Goal: Task Accomplishment & Management: Use online tool/utility

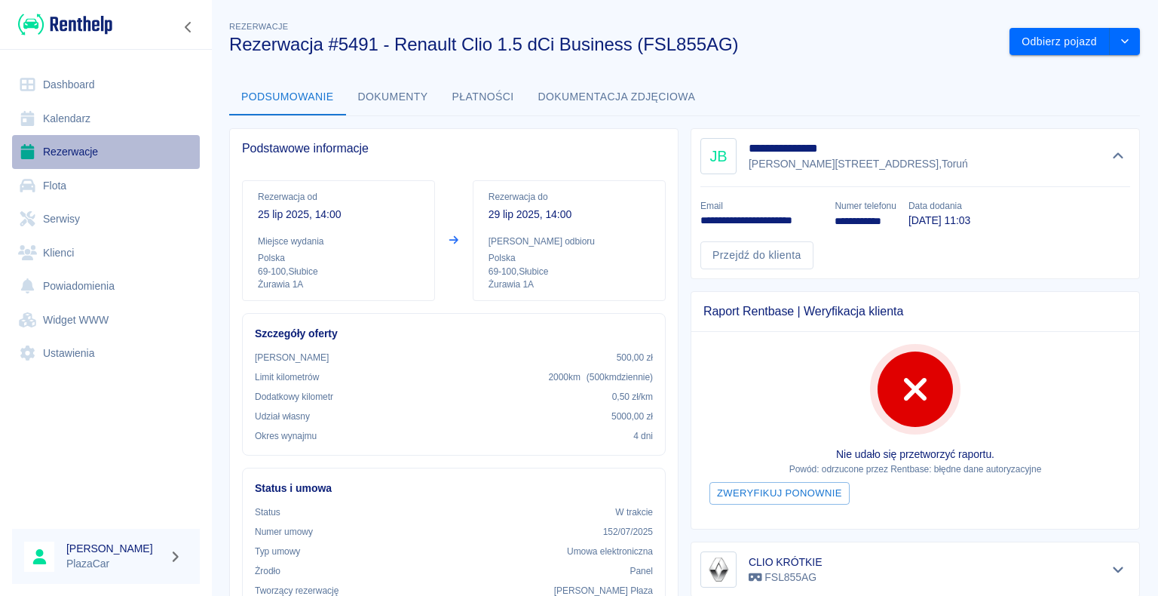
click at [92, 149] on link "Rezerwacje" at bounding box center [106, 152] width 188 height 34
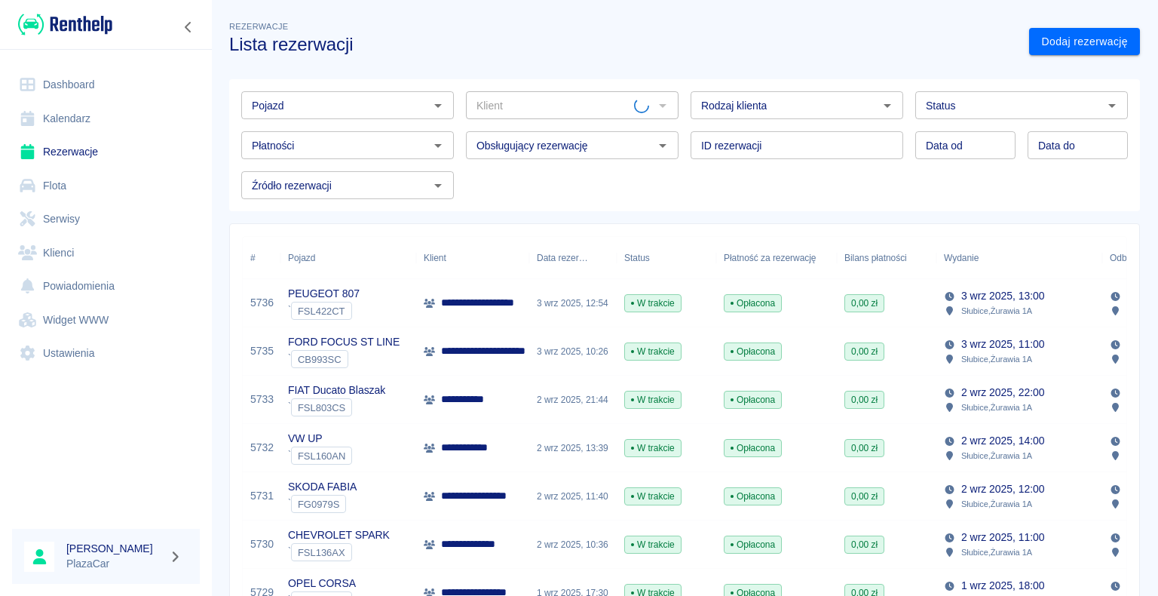
click at [82, 84] on link "Dashboard" at bounding box center [106, 85] width 188 height 34
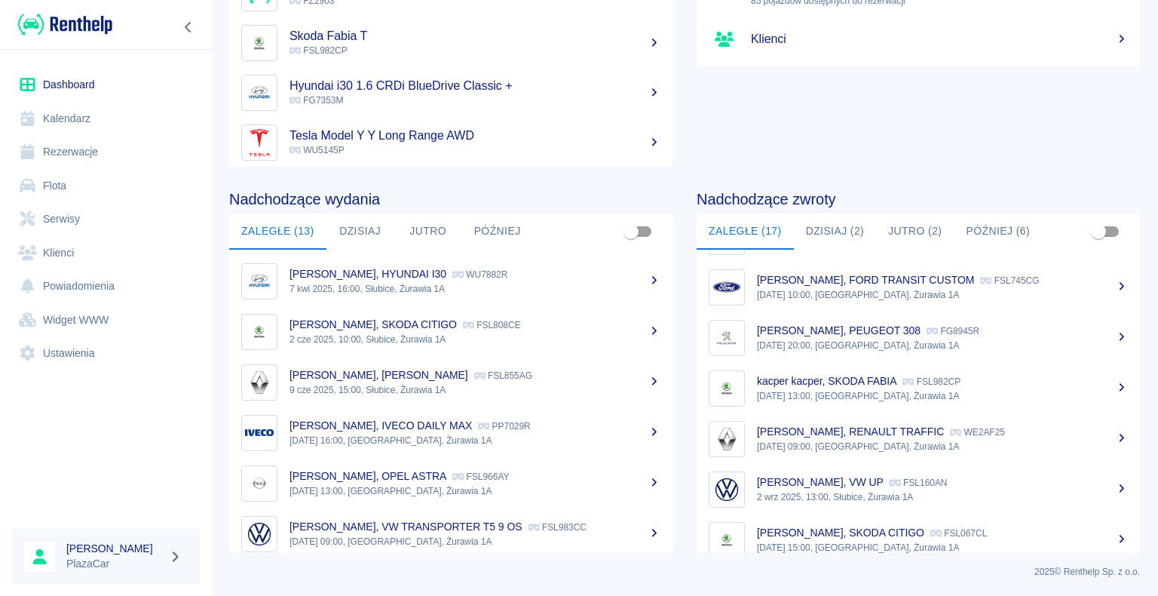
scroll to position [567, 0]
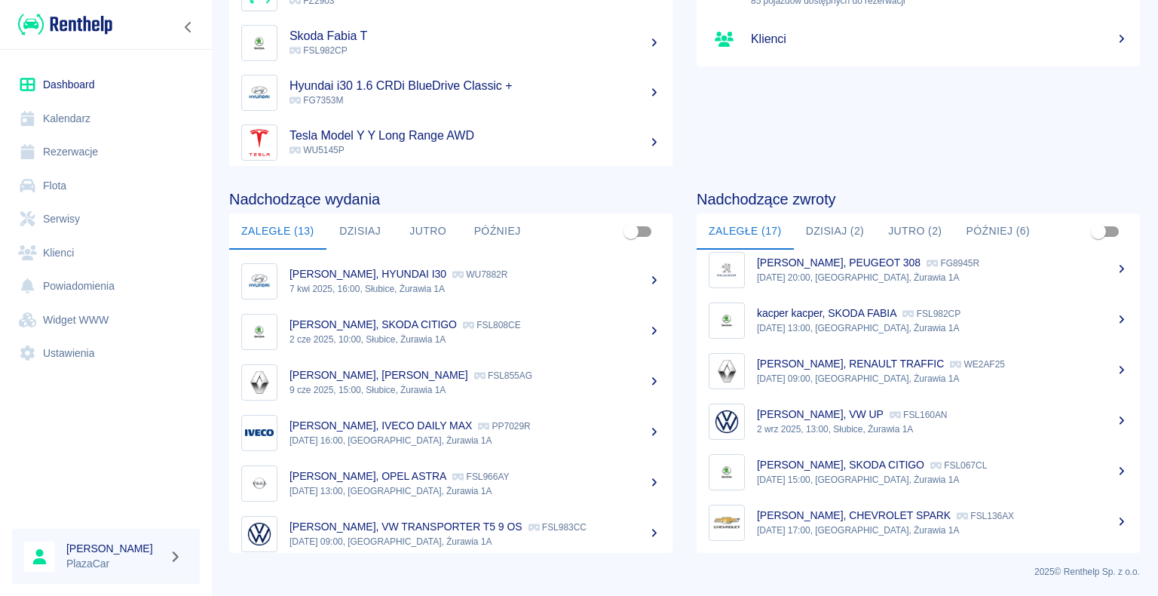
click at [851, 473] on p "[DATE] 15:00, [GEOGRAPHIC_DATA], Żurawia 1A" at bounding box center [942, 480] width 371 height 14
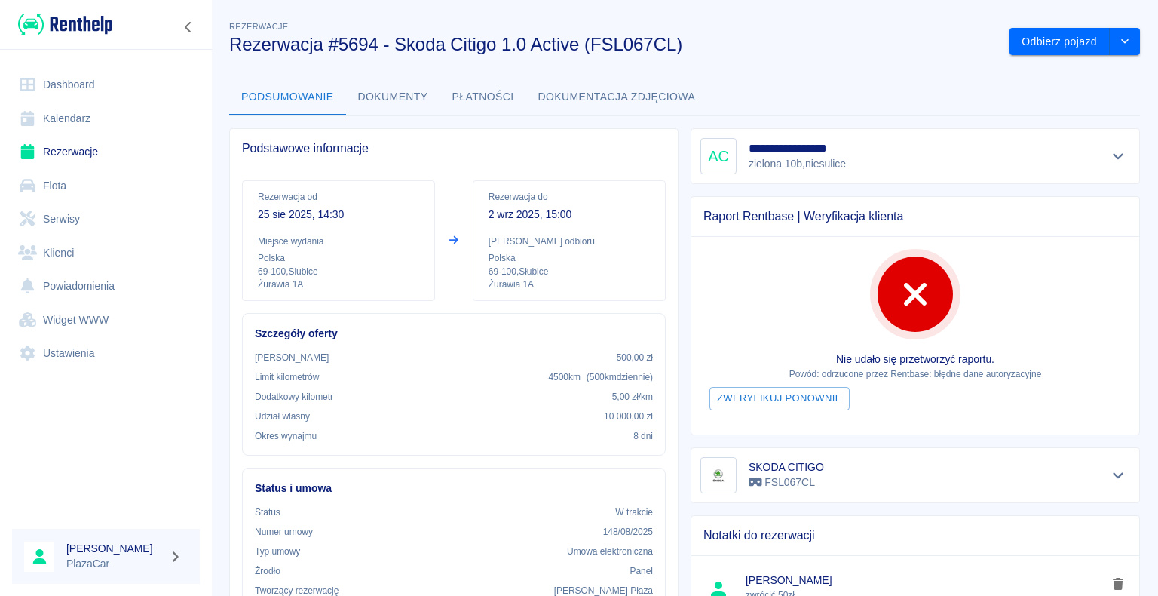
scroll to position [151, 0]
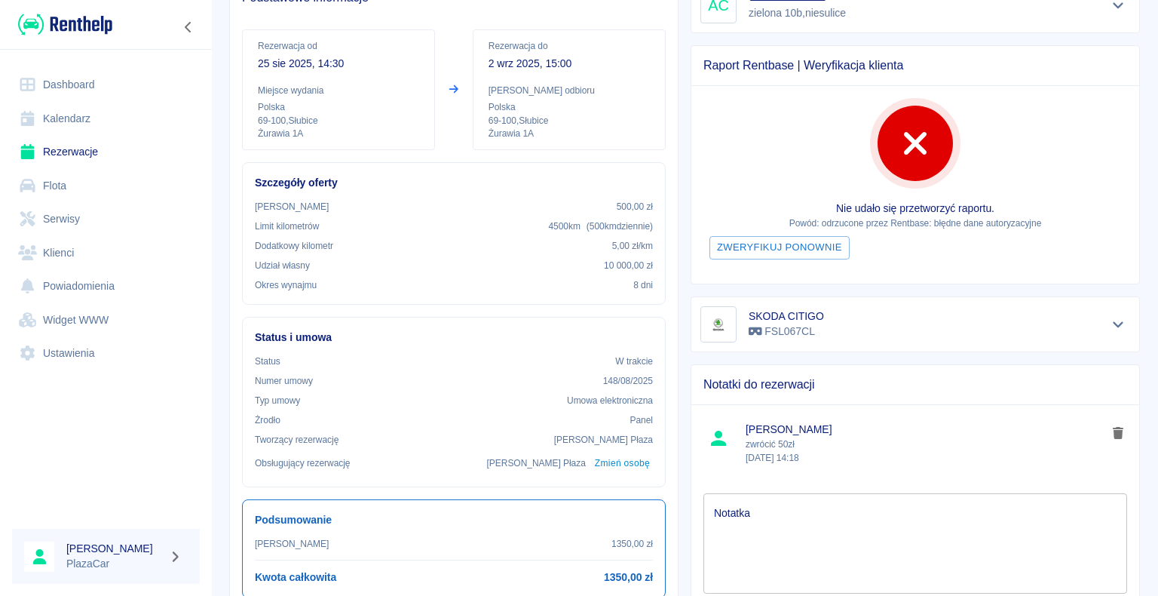
click at [752, 505] on textarea "Notatka" at bounding box center [915, 542] width 403 height 75
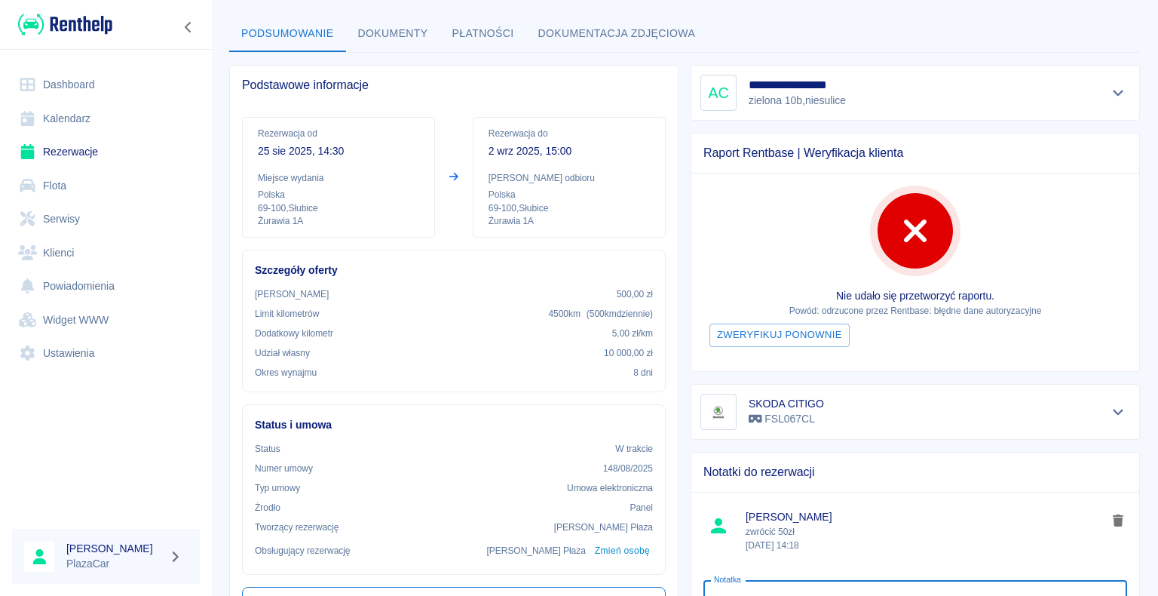
scroll to position [0, 0]
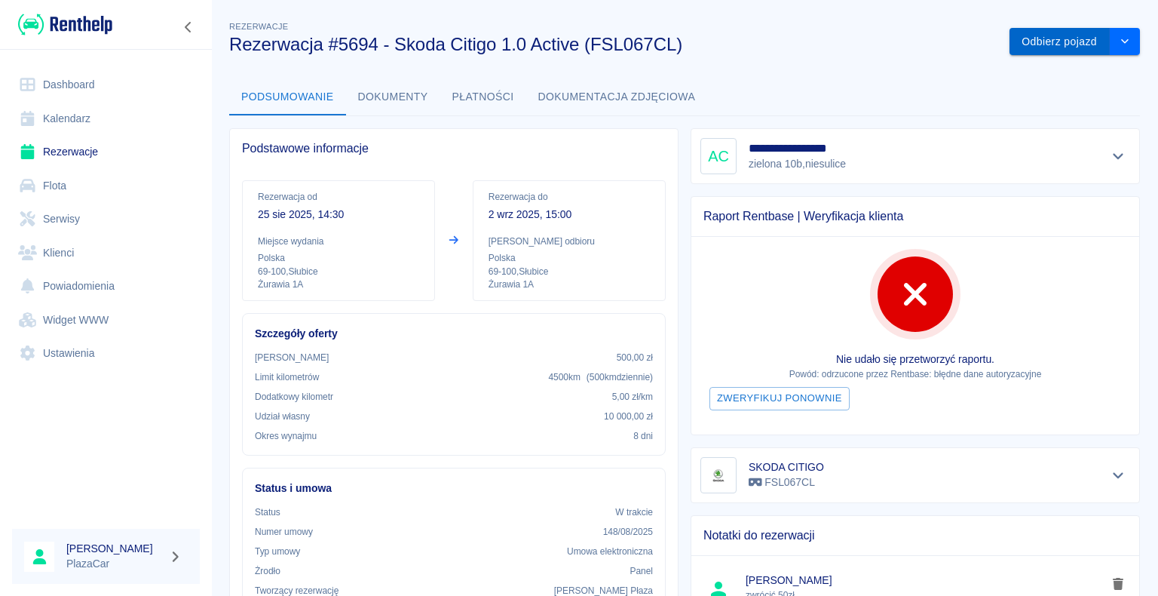
click at [1029, 42] on button "Odbierz pojazd" at bounding box center [1060, 42] width 100 height 28
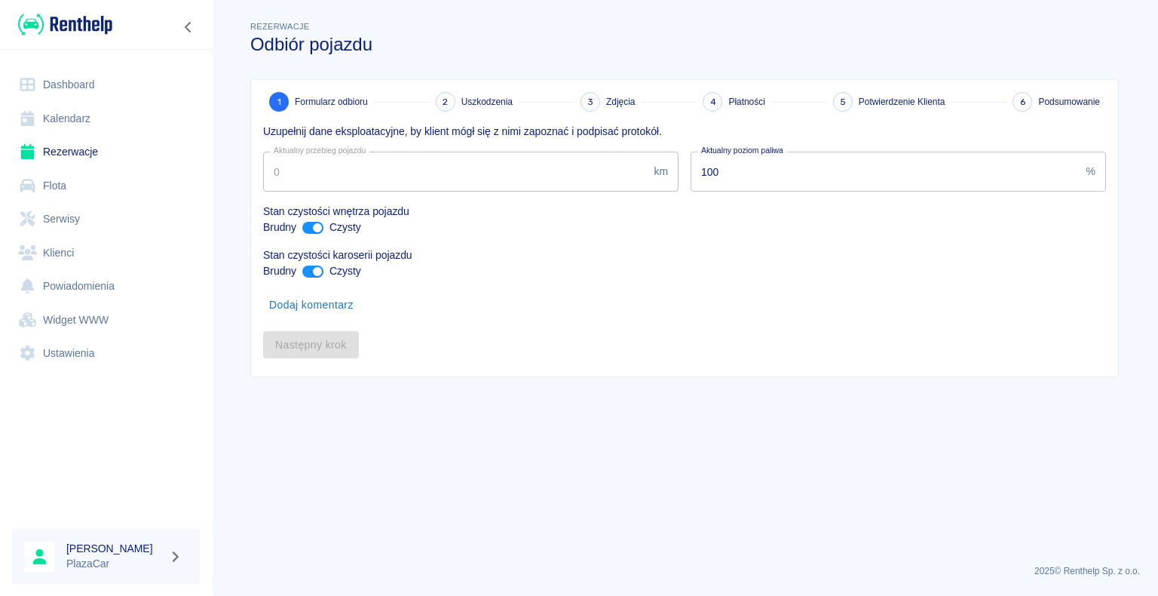
type input "236444"
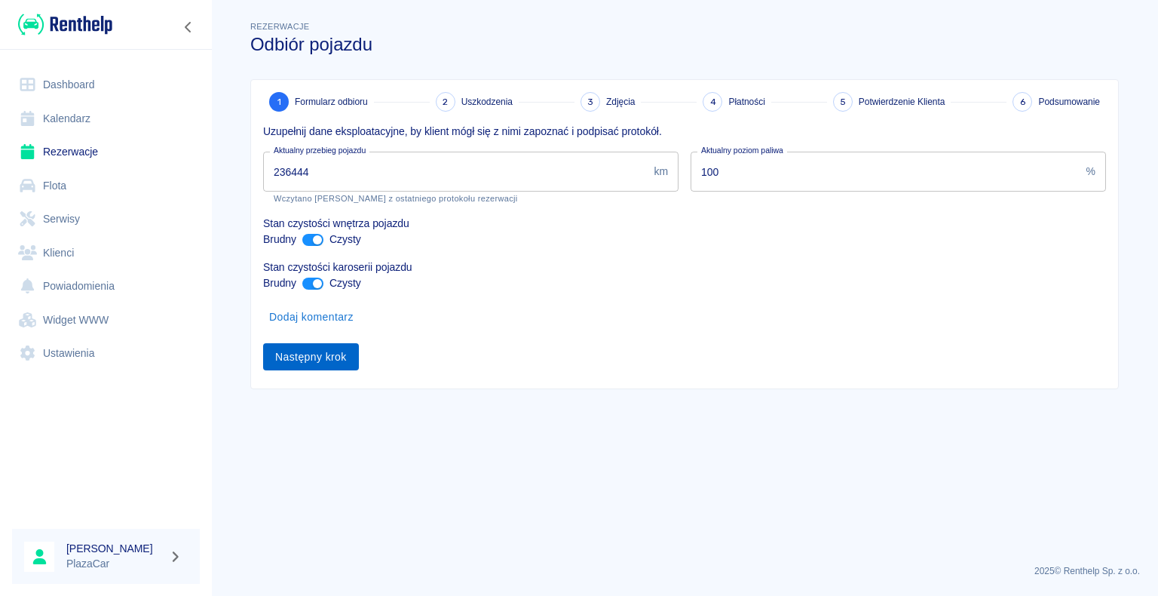
click at [314, 356] on button "Następny krok" at bounding box center [311, 357] width 96 height 28
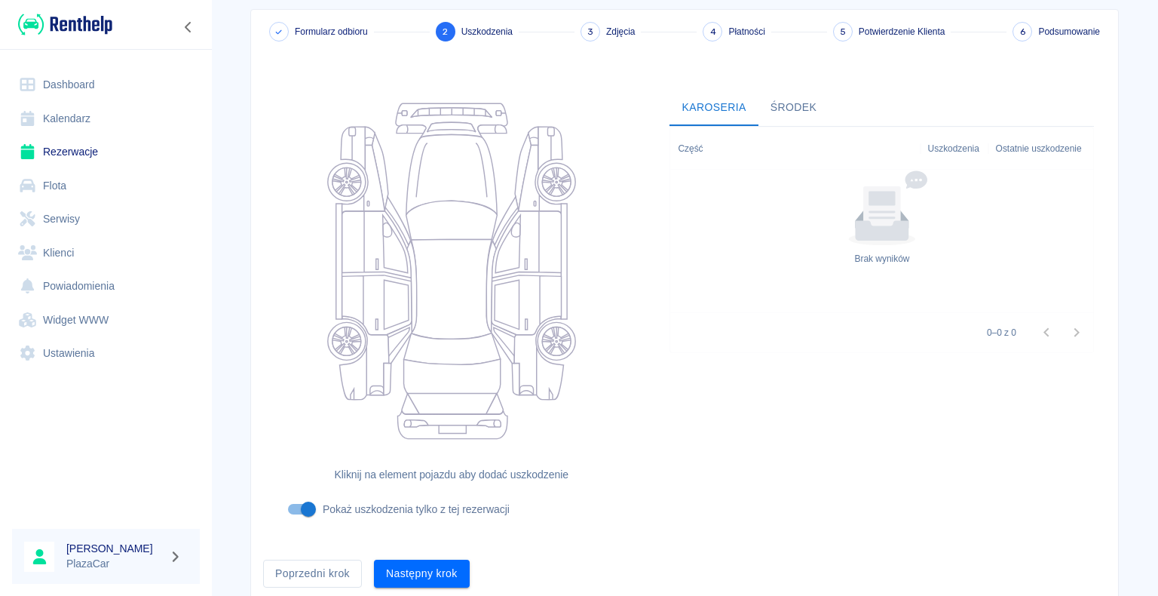
scroll to position [124, 0]
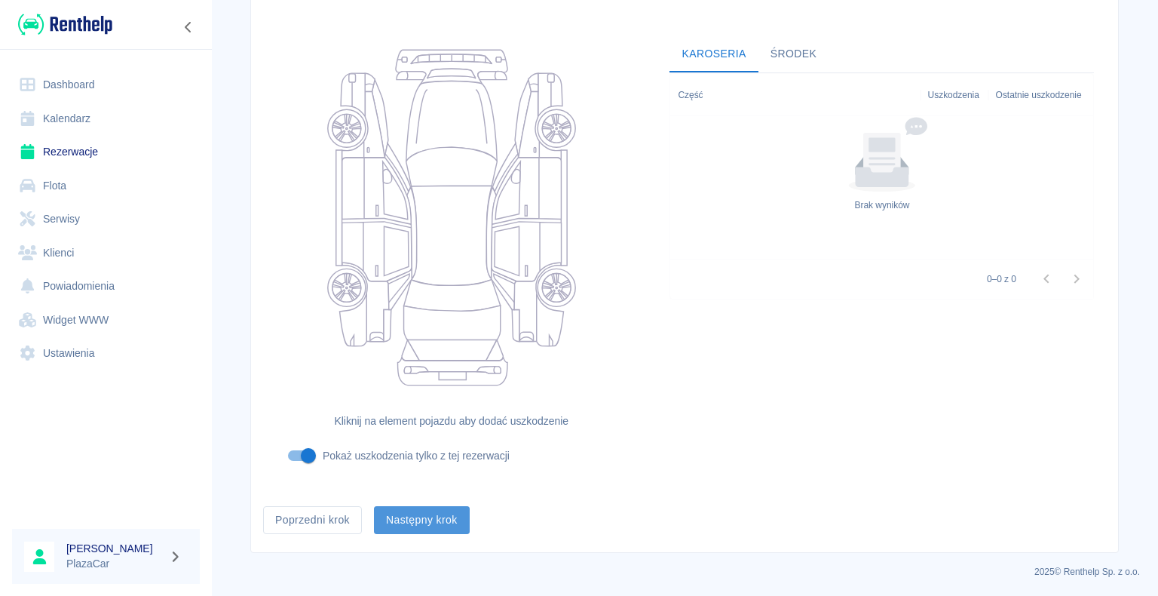
click at [419, 523] on button "Następny krok" at bounding box center [422, 520] width 96 height 28
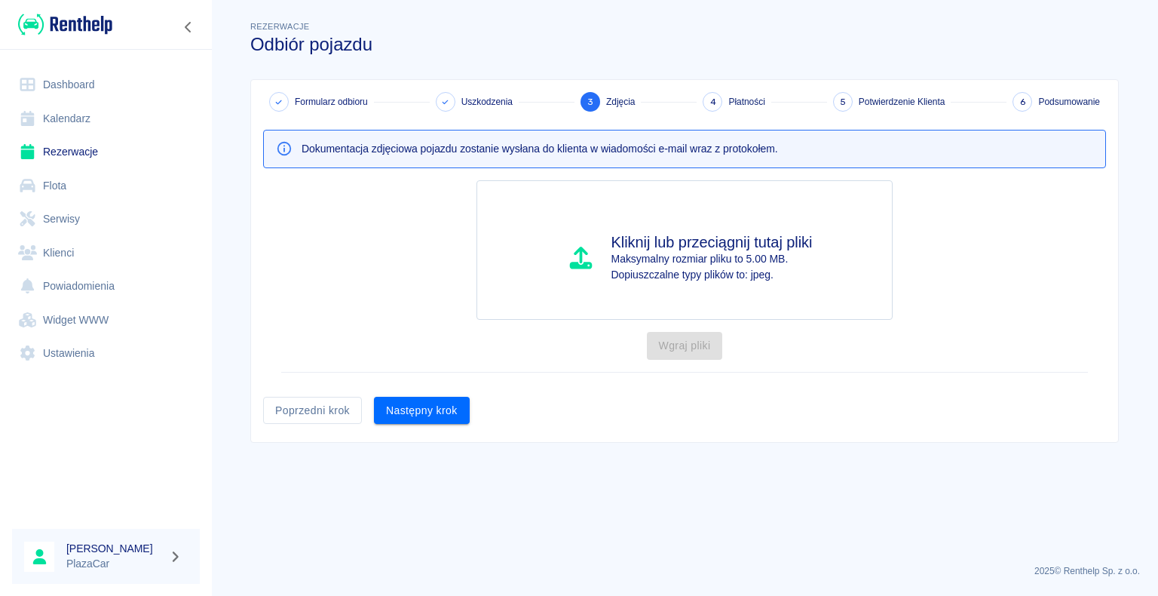
scroll to position [0, 0]
click at [424, 409] on button "Następny krok" at bounding box center [422, 411] width 96 height 28
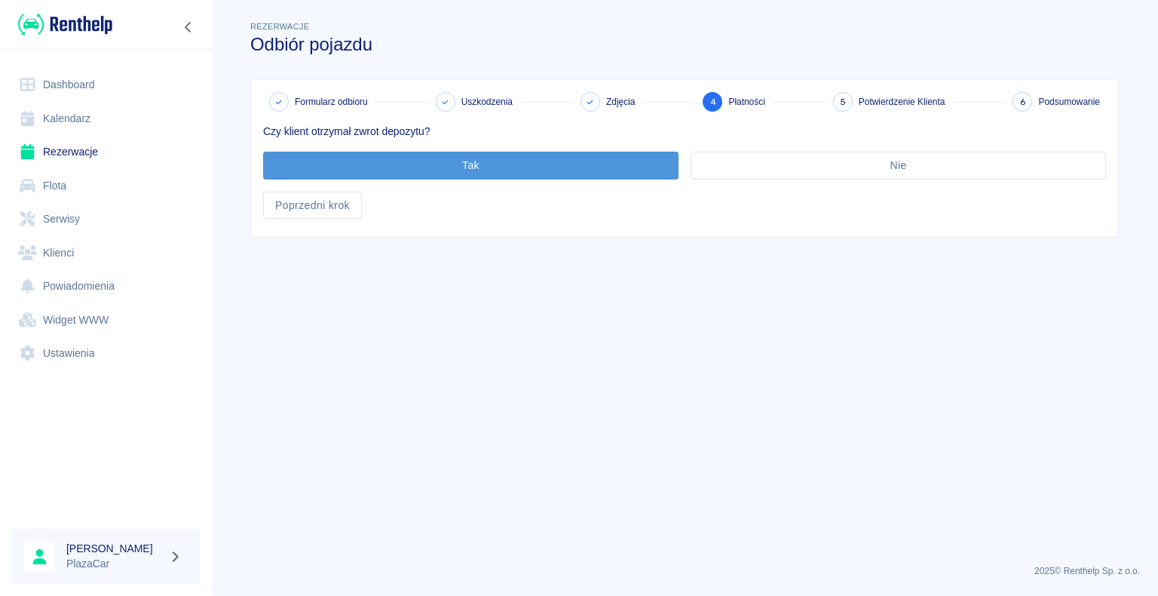
click at [475, 168] on button "Tak" at bounding box center [471, 166] width 416 height 28
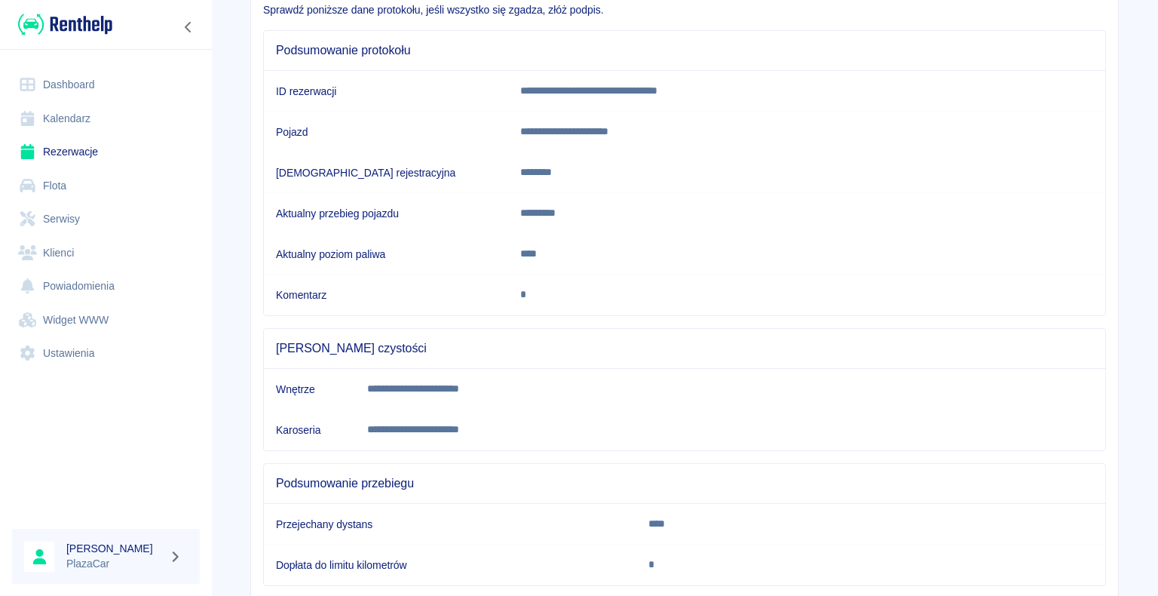
scroll to position [210, 0]
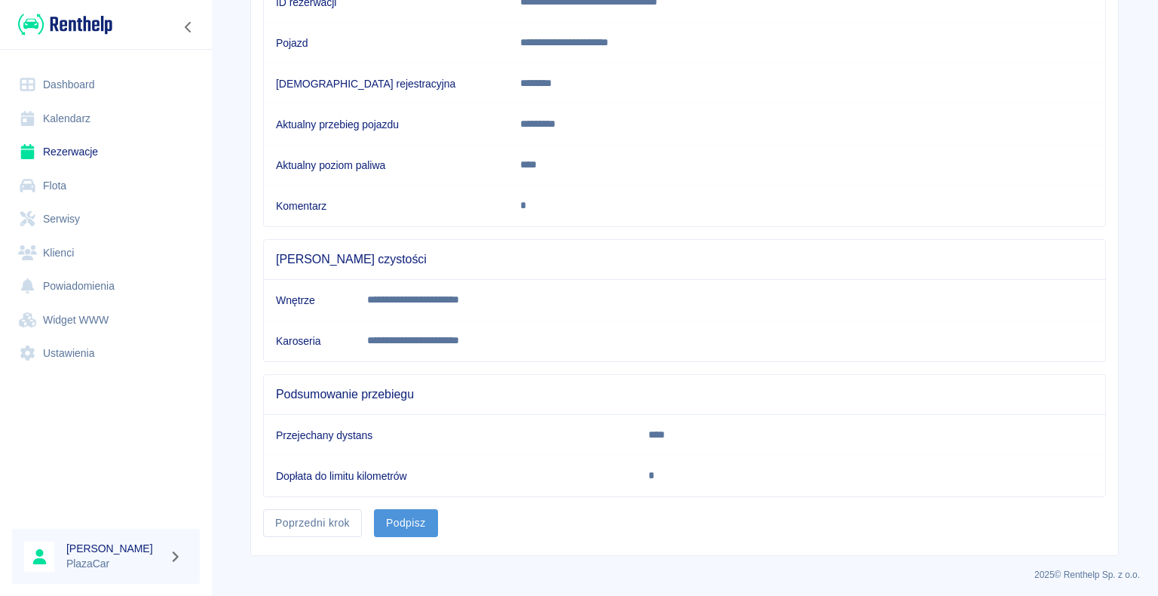
click at [398, 521] on button "Podpisz" at bounding box center [406, 523] width 64 height 28
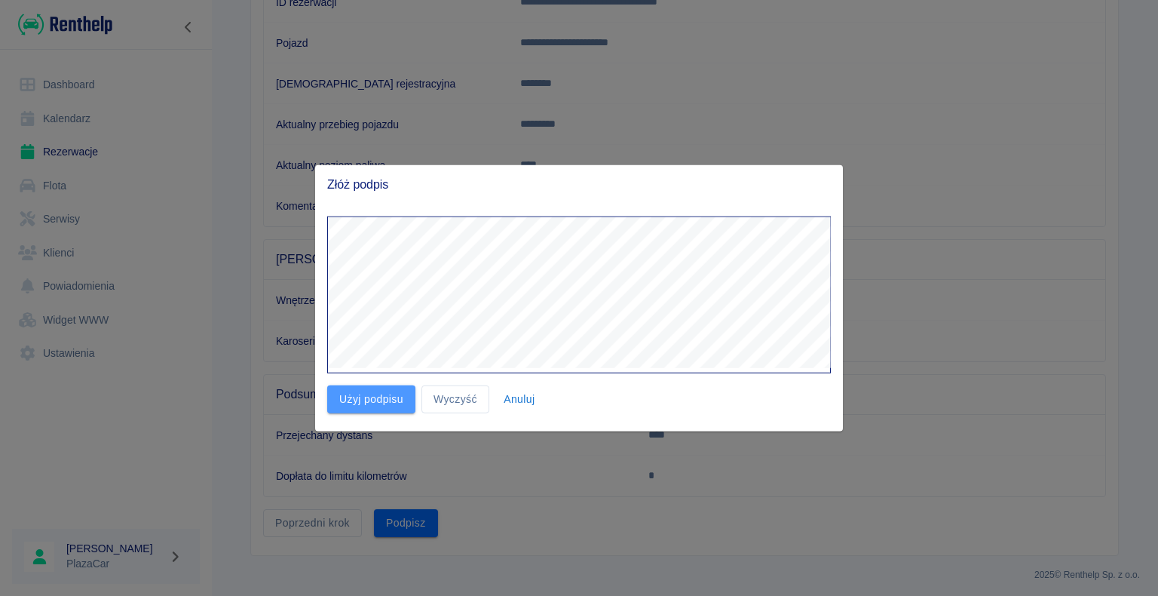
click at [383, 391] on button "Użyj podpisu" at bounding box center [371, 399] width 88 height 28
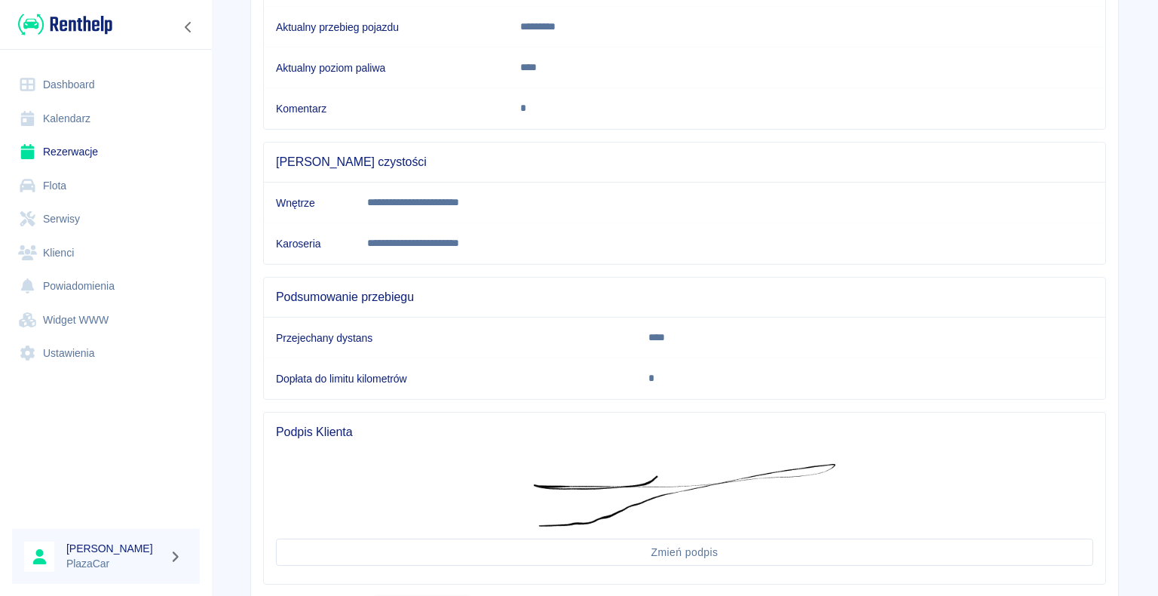
scroll to position [394, 0]
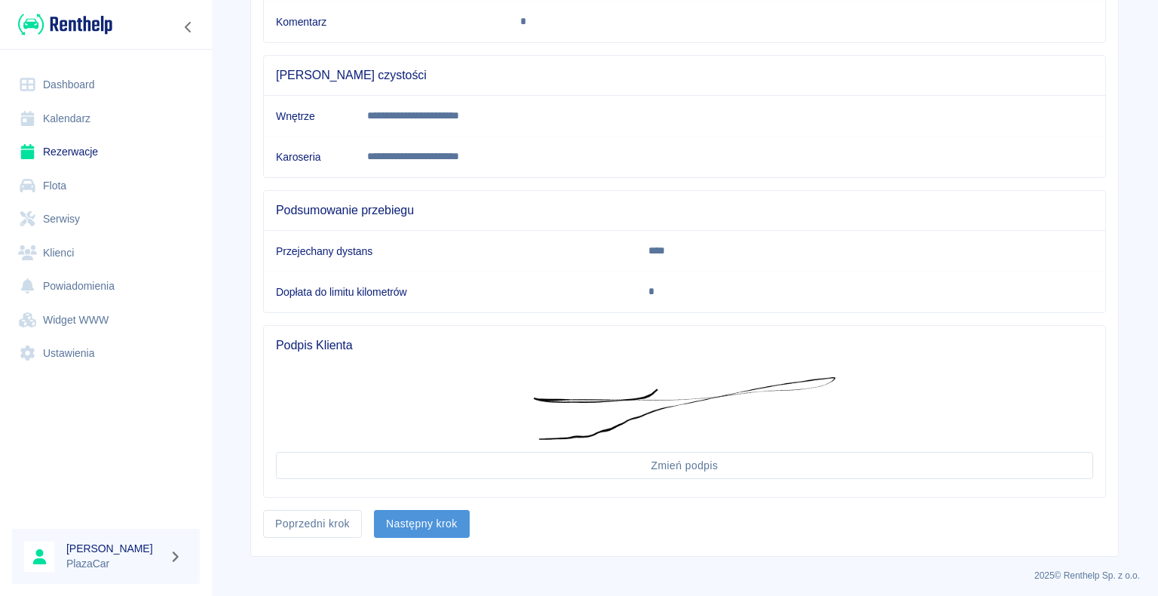
click at [416, 514] on button "Następny krok" at bounding box center [422, 524] width 96 height 28
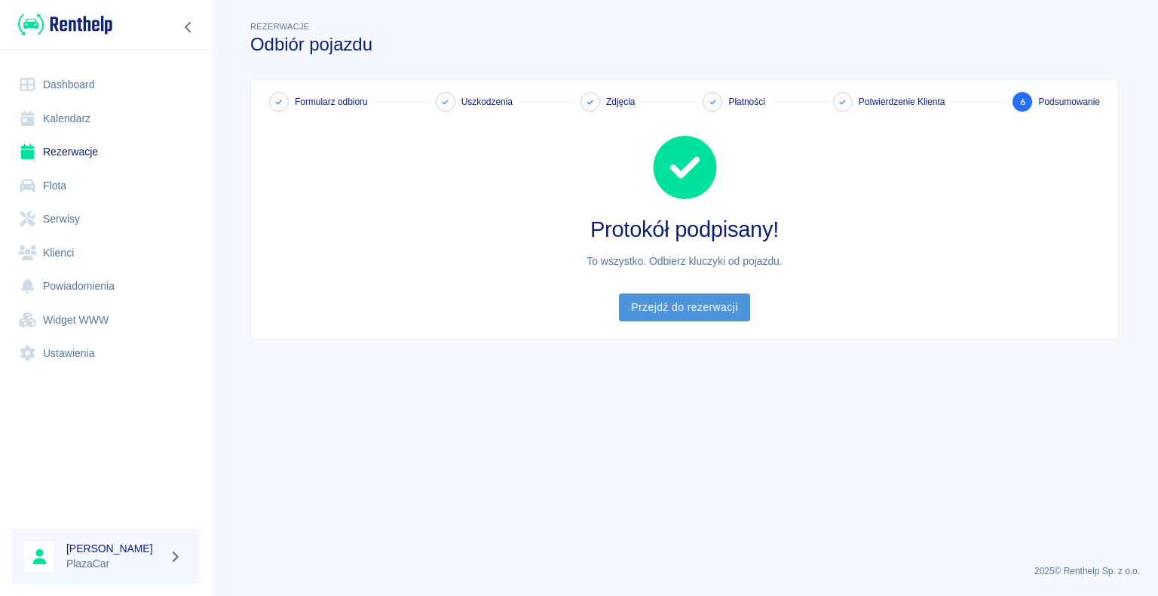
click at [678, 299] on link "Przejdź do rezerwacji" at bounding box center [684, 307] width 130 height 28
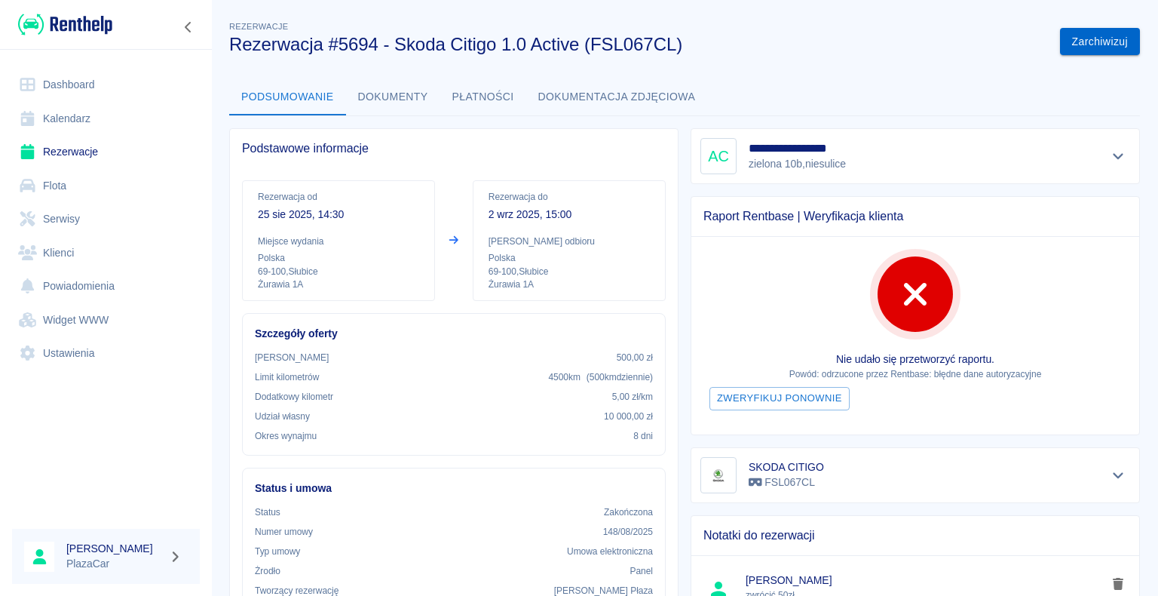
click at [1075, 35] on button "Zarchiwizuj" at bounding box center [1100, 42] width 80 height 28
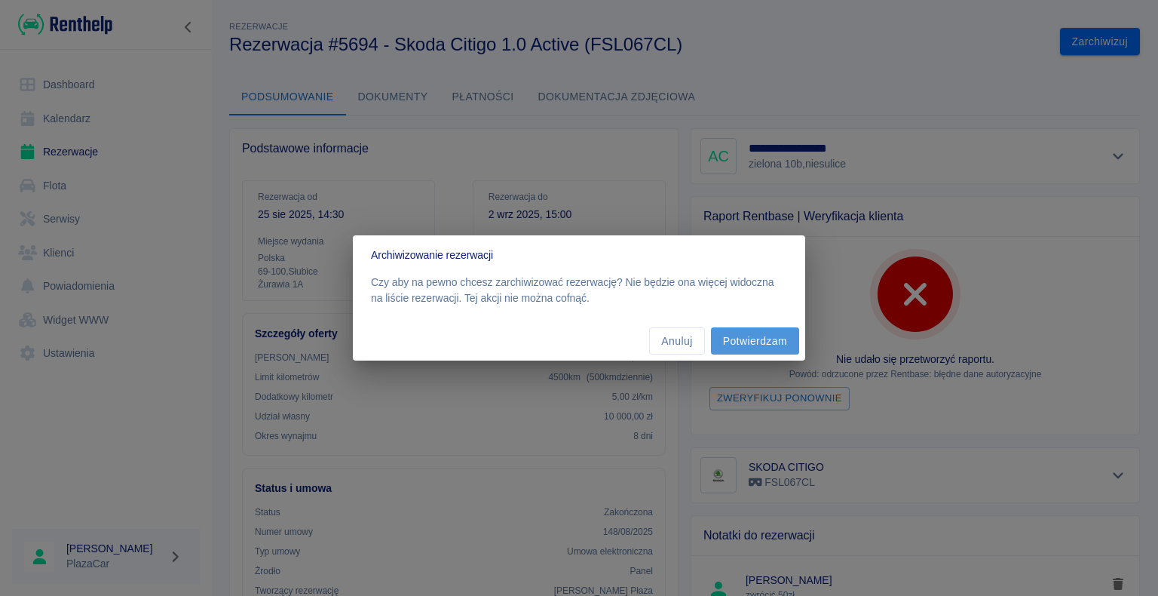
click at [755, 333] on button "Potwierdzam" at bounding box center [755, 341] width 88 height 28
